Goal: Transaction & Acquisition: Purchase product/service

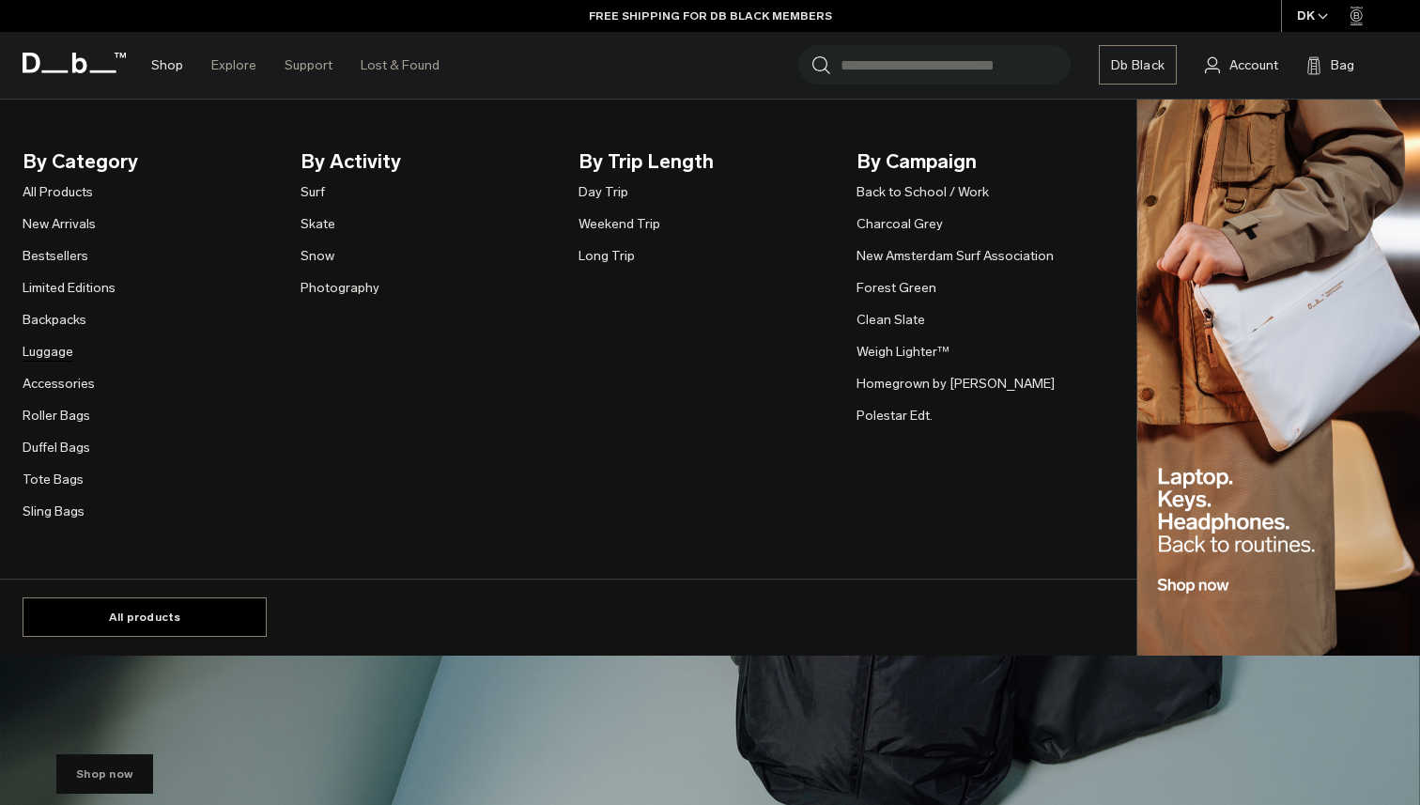
click at [48, 351] on link "Luggage" at bounding box center [48, 352] width 51 height 20
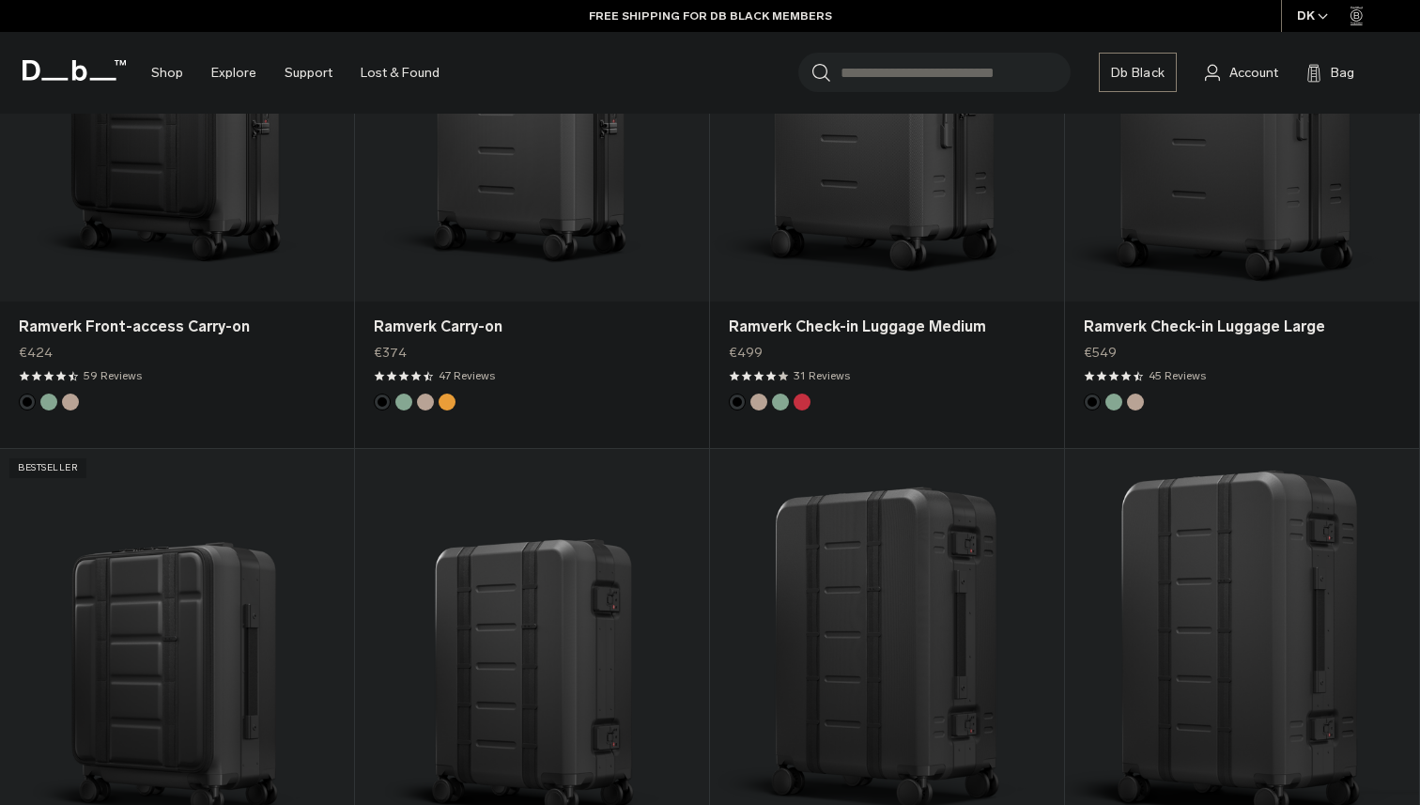
scroll to position [1663, 0]
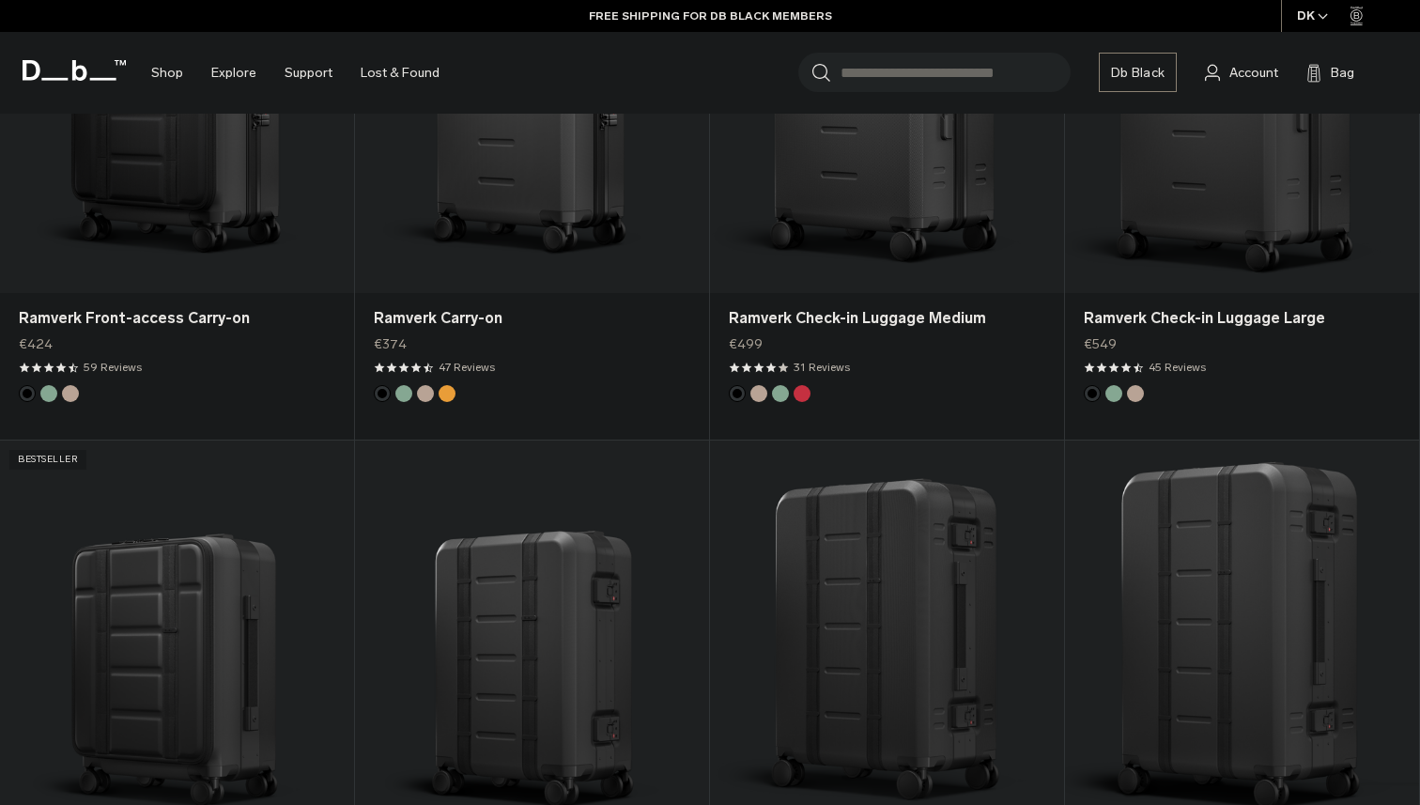
click at [1319, 20] on icon "button" at bounding box center [1323, 16] width 10 height 7
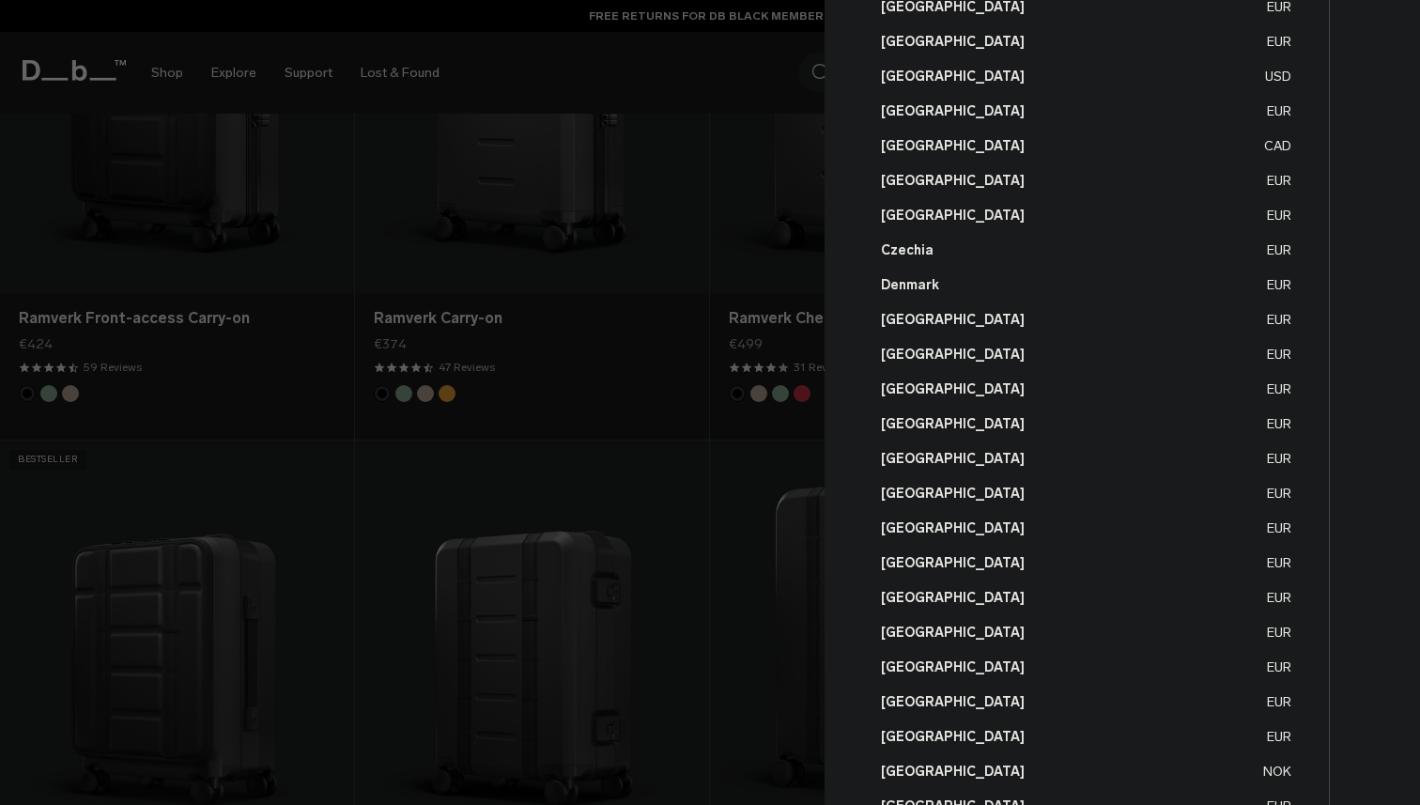
scroll to position [177, 0]
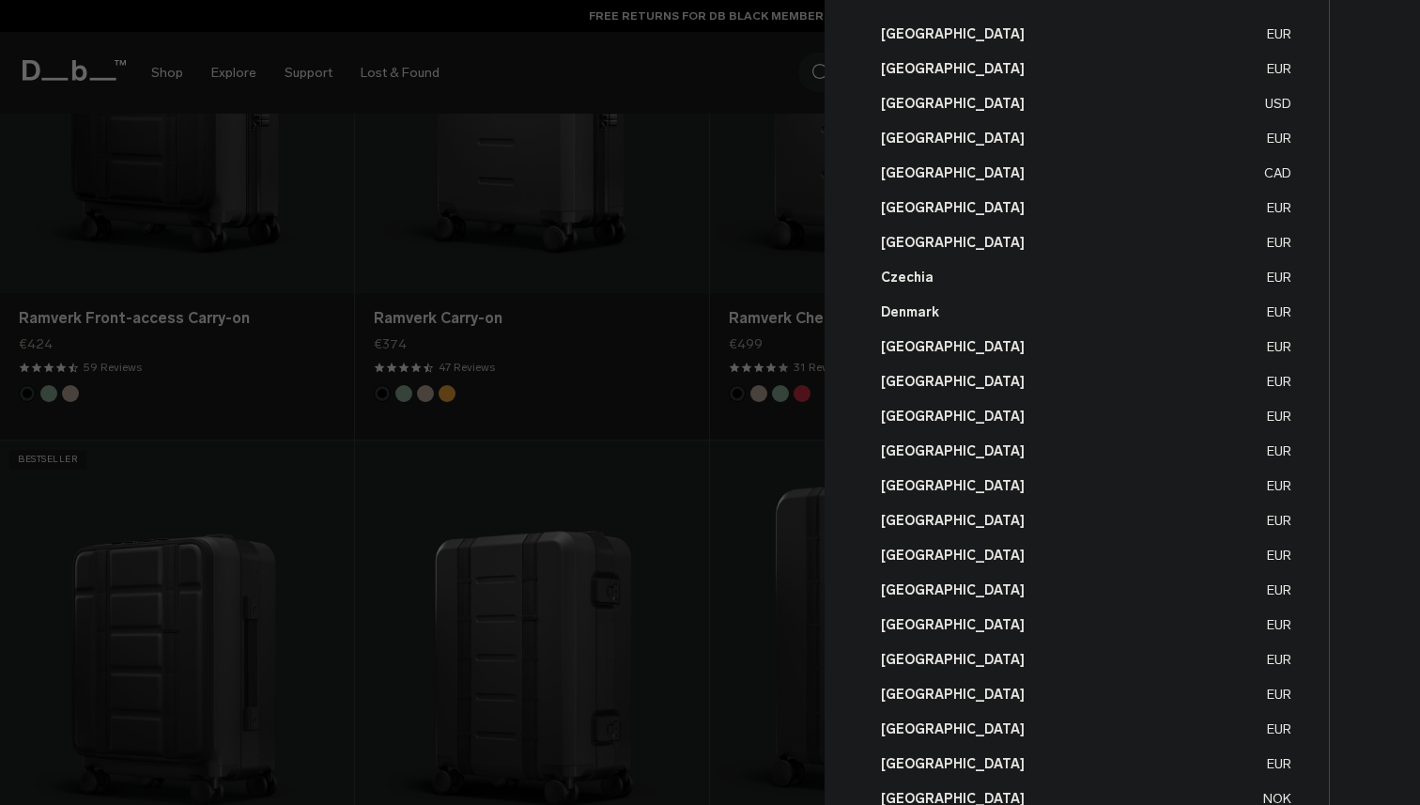
click at [607, 435] on div at bounding box center [710, 402] width 1420 height 805
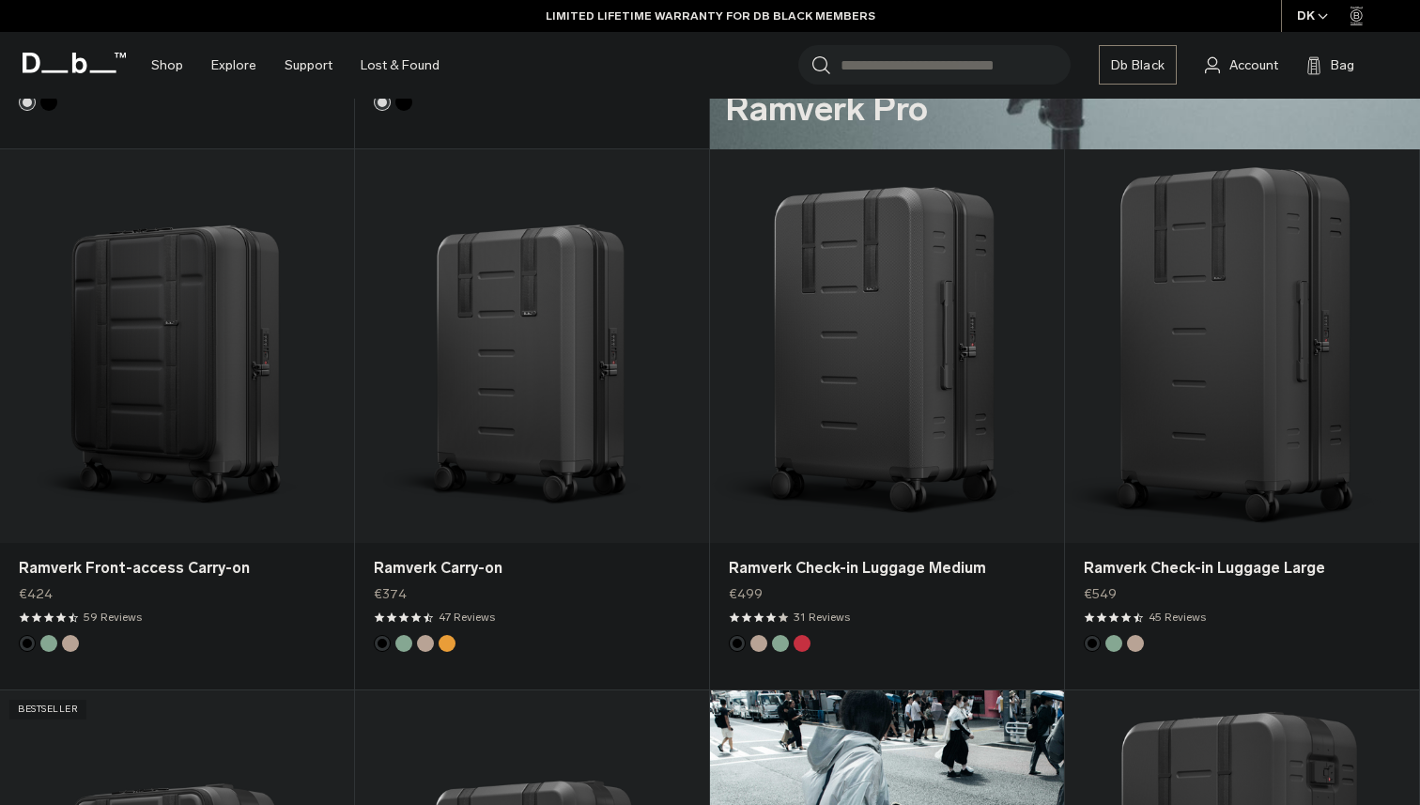
scroll to position [1411, 0]
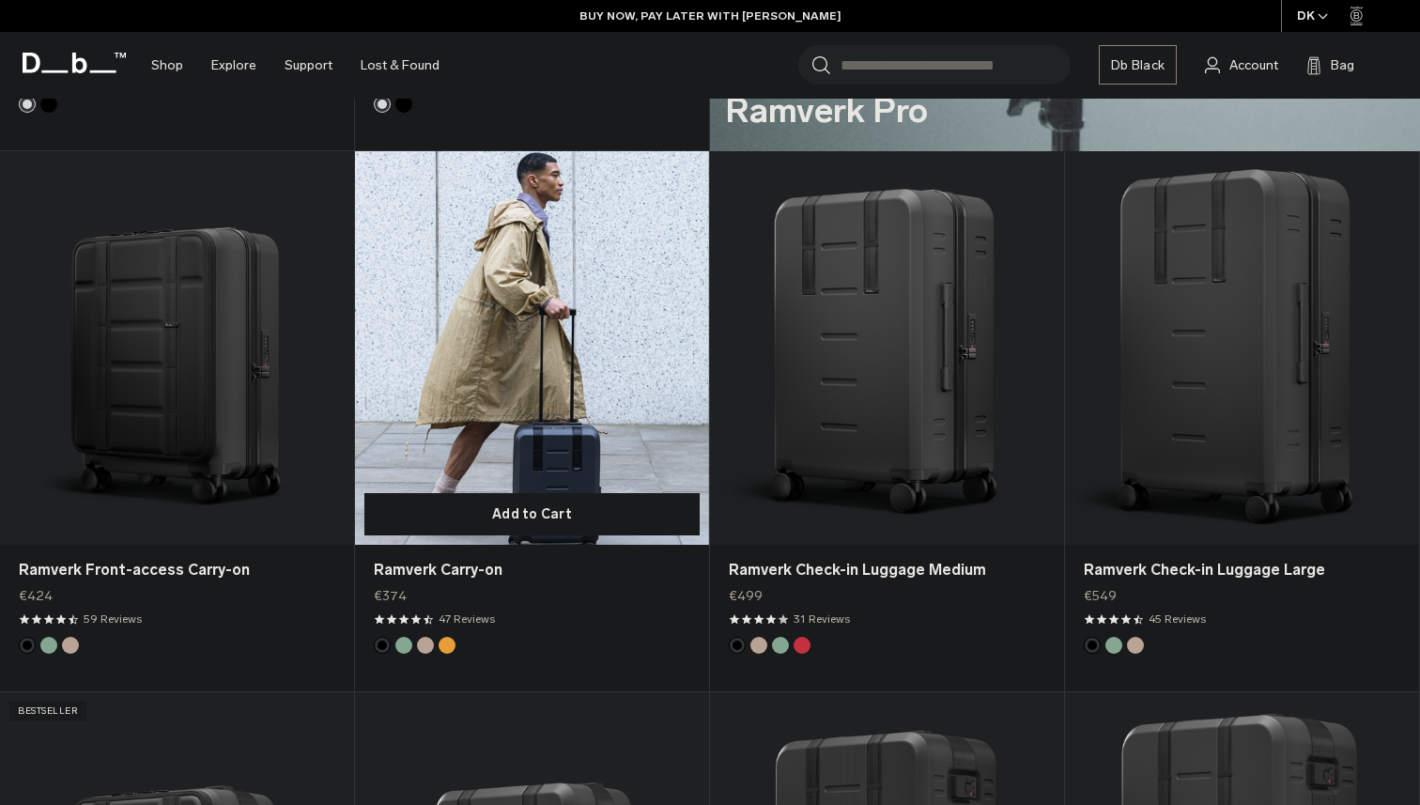
click at [511, 338] on link "Ramverk Carry-on" at bounding box center [532, 348] width 354 height 394
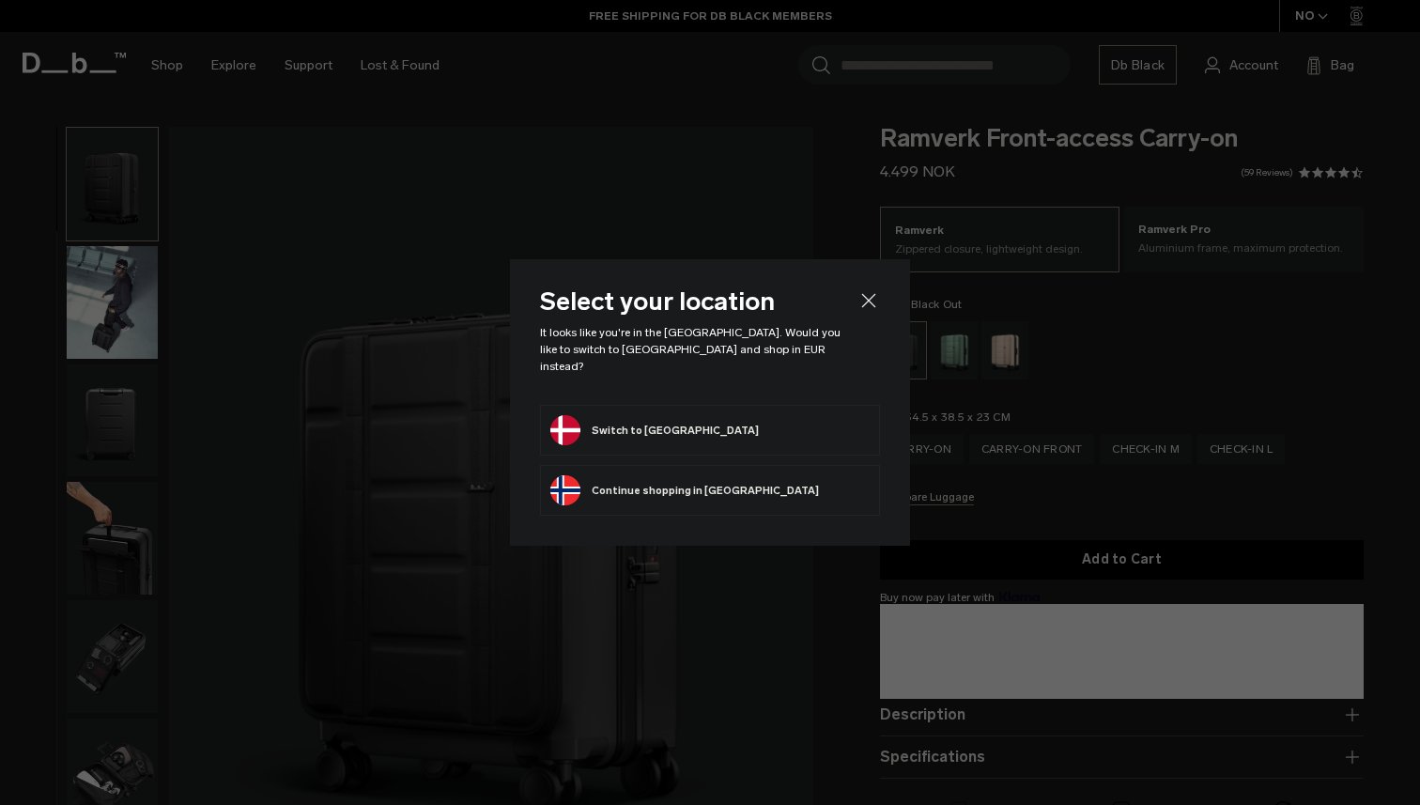
click at [768, 422] on form "Switch to Denmark" at bounding box center [709, 430] width 319 height 30
click at [643, 415] on button "Switch to [GEOGRAPHIC_DATA]" at bounding box center [654, 430] width 209 height 30
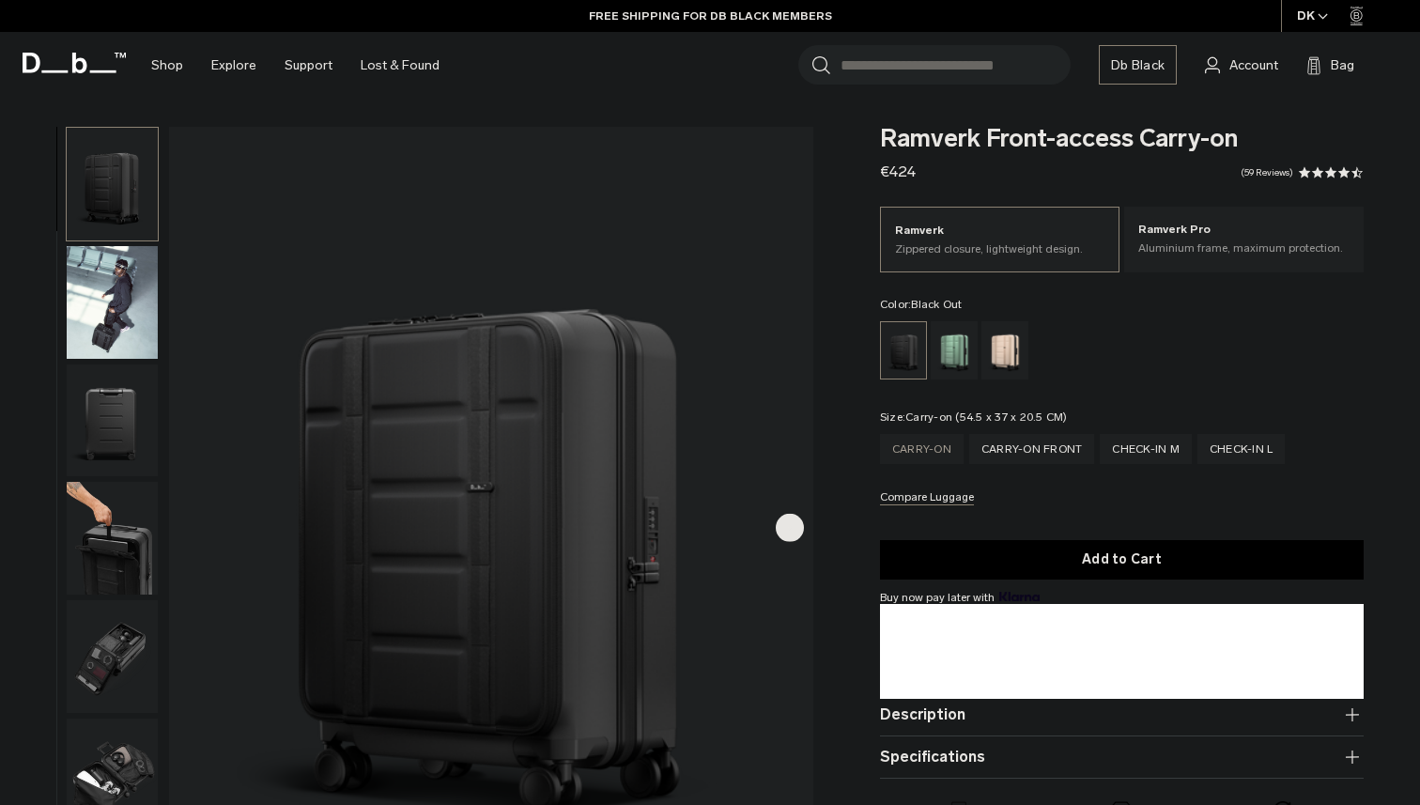
click at [926, 457] on div "Carry-on" at bounding box center [922, 449] width 84 height 30
